Goal: Entertainment & Leisure: Consume media (video, audio)

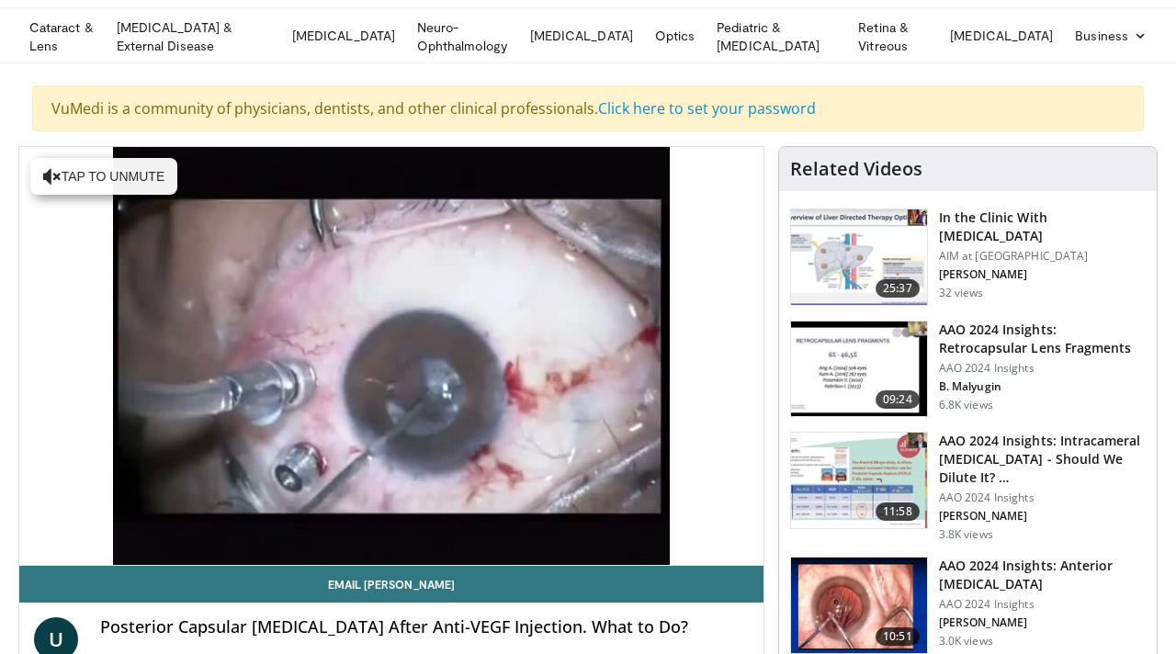
scroll to position [45, 0]
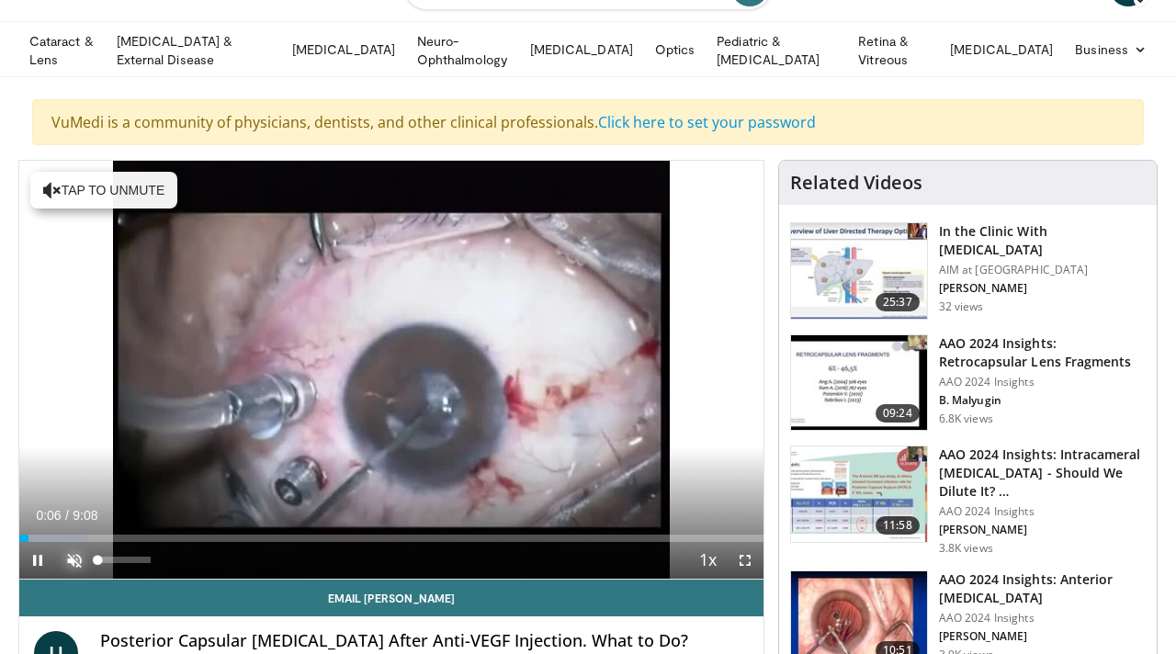
click at [79, 554] on span "Video Player" at bounding box center [74, 560] width 37 height 37
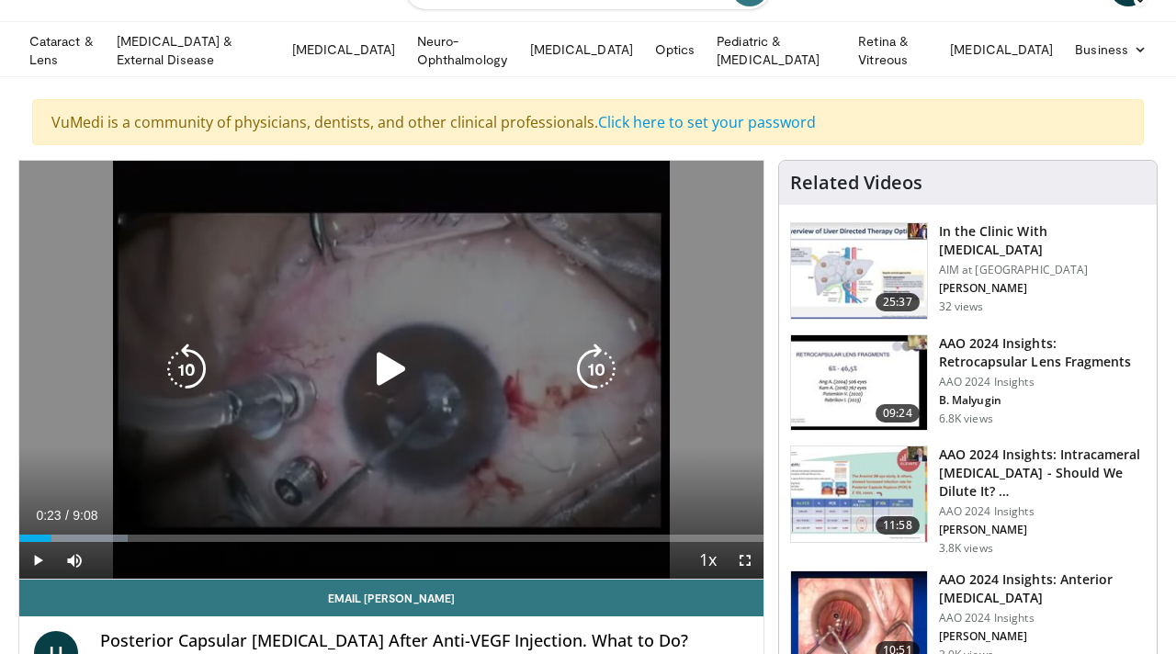
click at [384, 362] on icon "Video Player" at bounding box center [391, 369] width 51 height 51
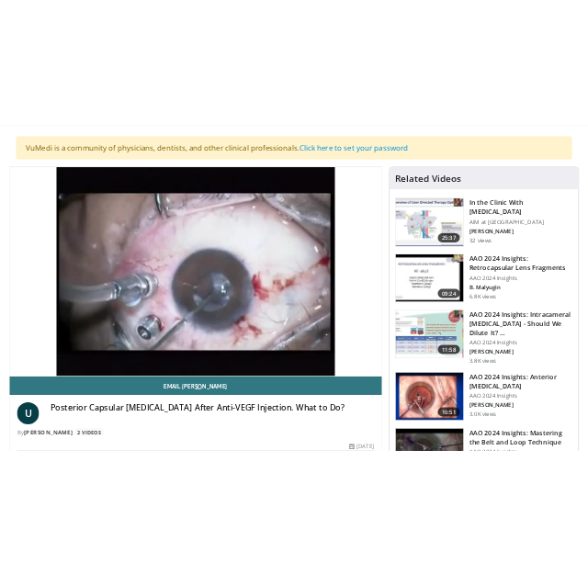
scroll to position [121, 0]
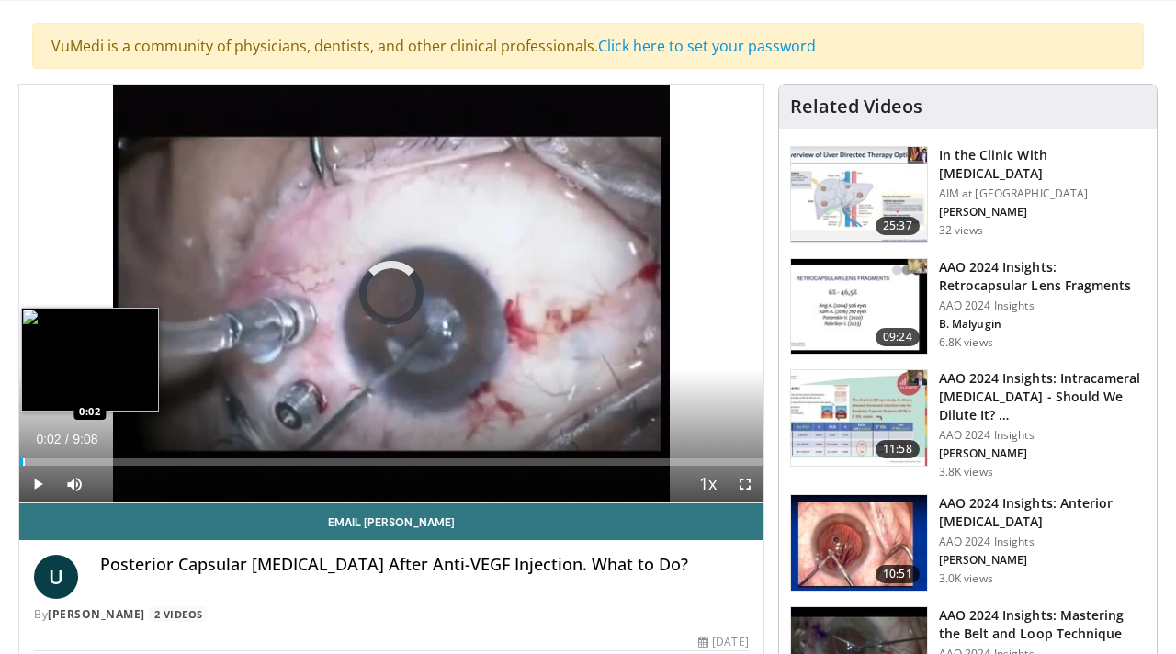
click at [23, 458] on div "Progress Bar" at bounding box center [24, 461] width 2 height 7
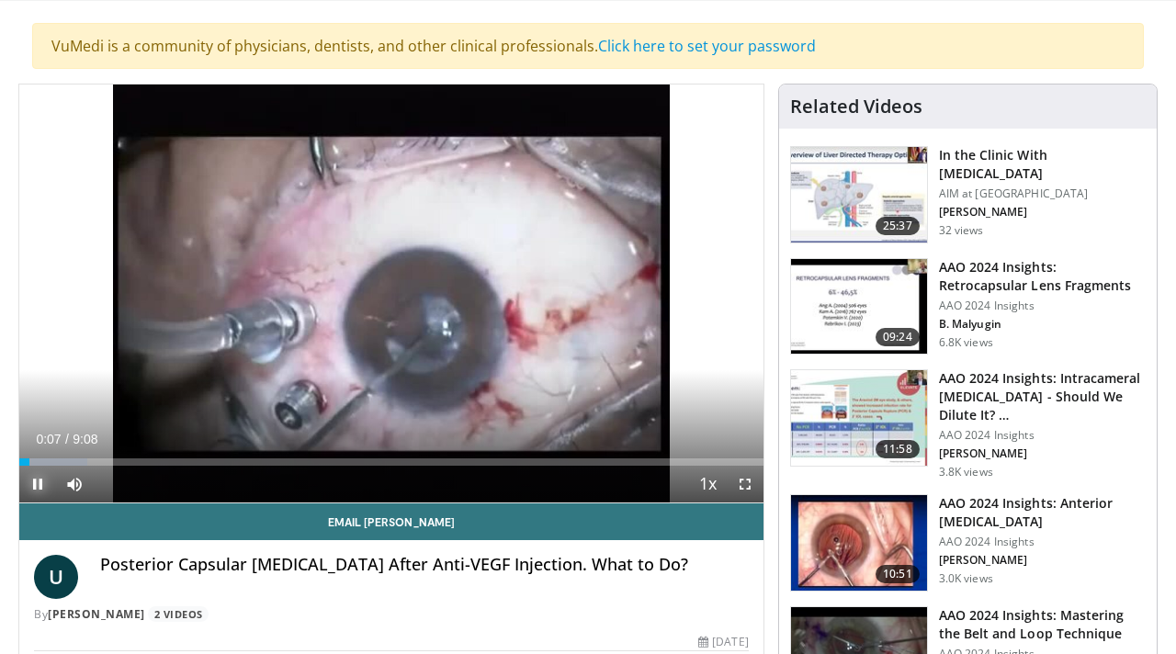
click at [32, 482] on span "Video Player" at bounding box center [37, 484] width 37 height 37
